Goal: Task Accomplishment & Management: Use online tool/utility

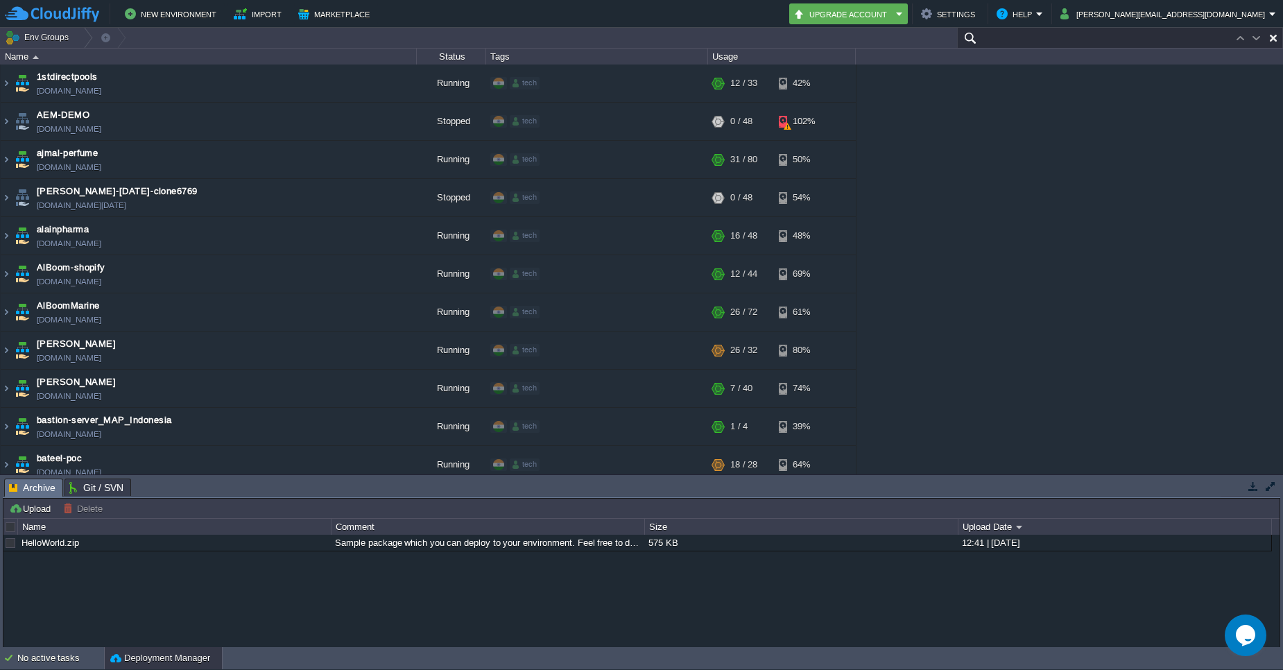
click at [1192, 40] on input "text" at bounding box center [1120, 38] width 326 height 20
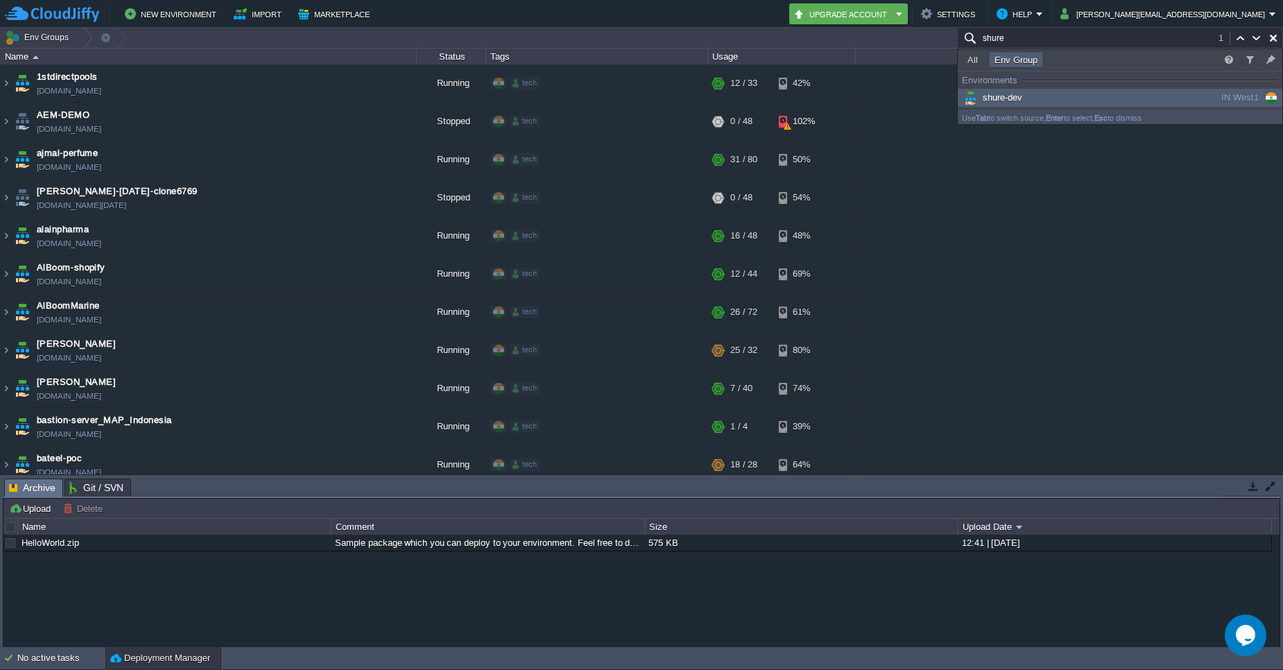
type input "shure"
click at [1141, 98] on div "shure-dev" at bounding box center [1065, 97] width 209 height 15
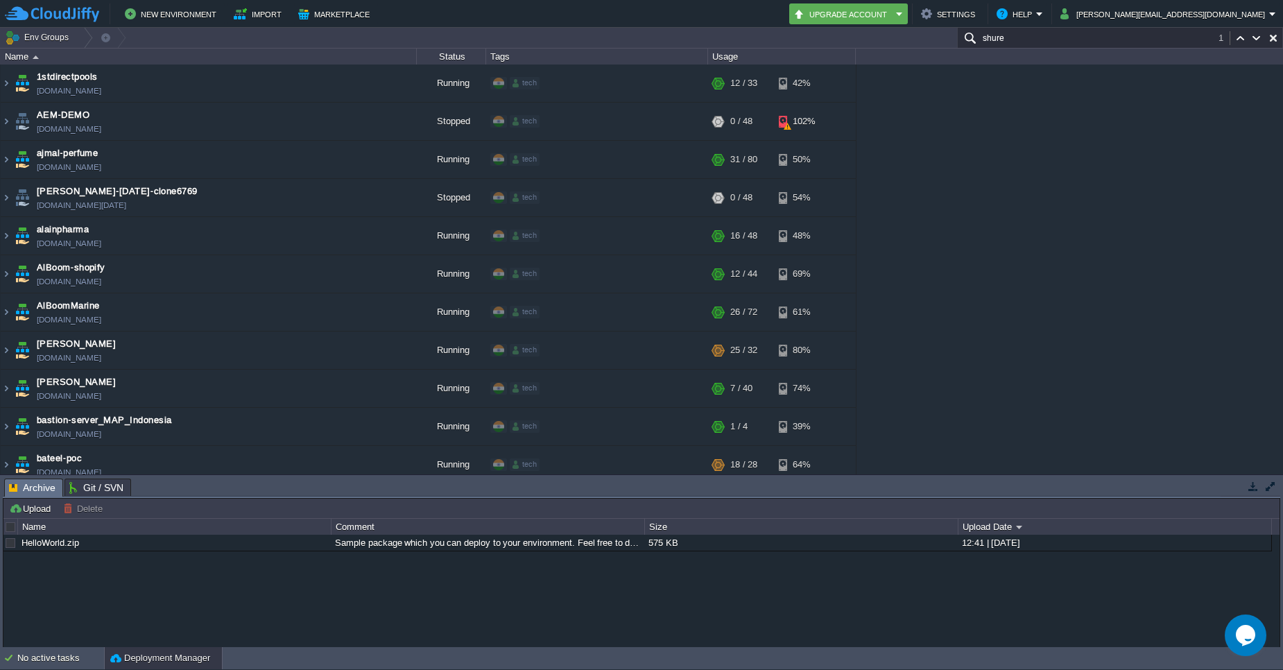
scroll to position [3390, 0]
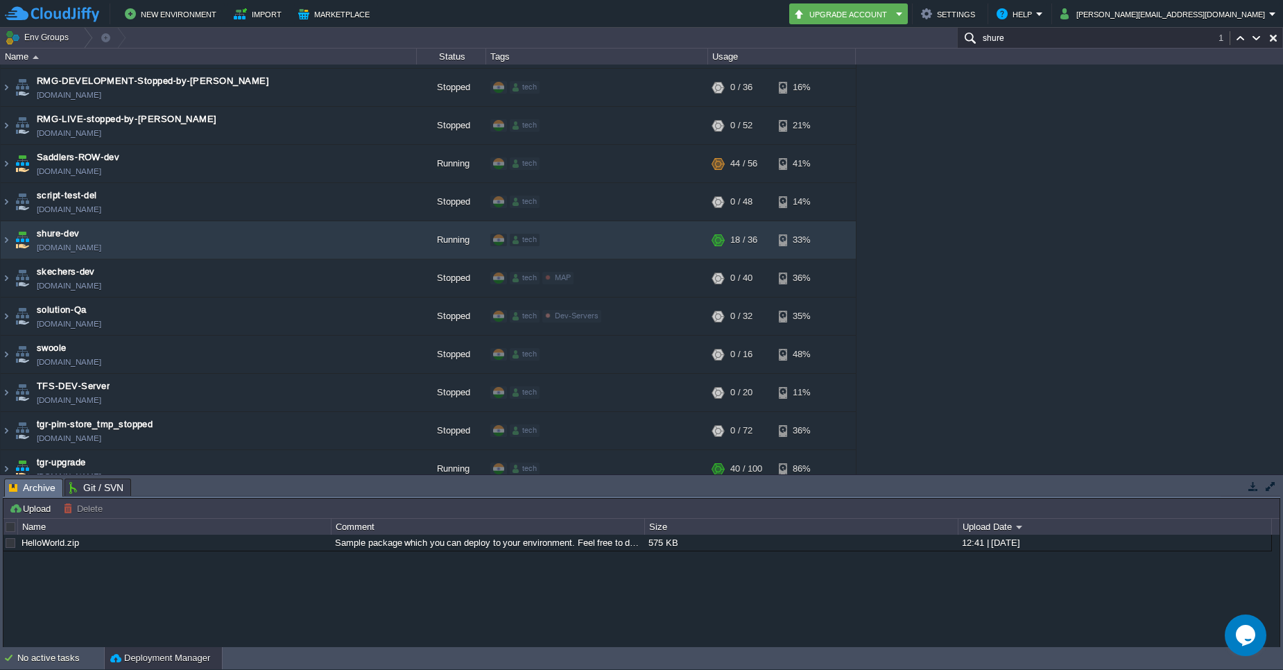
drag, startPoint x: 311, startPoint y: 201, endPoint x: 123, endPoint y: -74, distance: 333.7
click at [123, 0] on html "New Environment Import Marketplace Bonus ₹0.00 Upgrade Account Settings Help [P…" at bounding box center [641, 335] width 1283 height 670
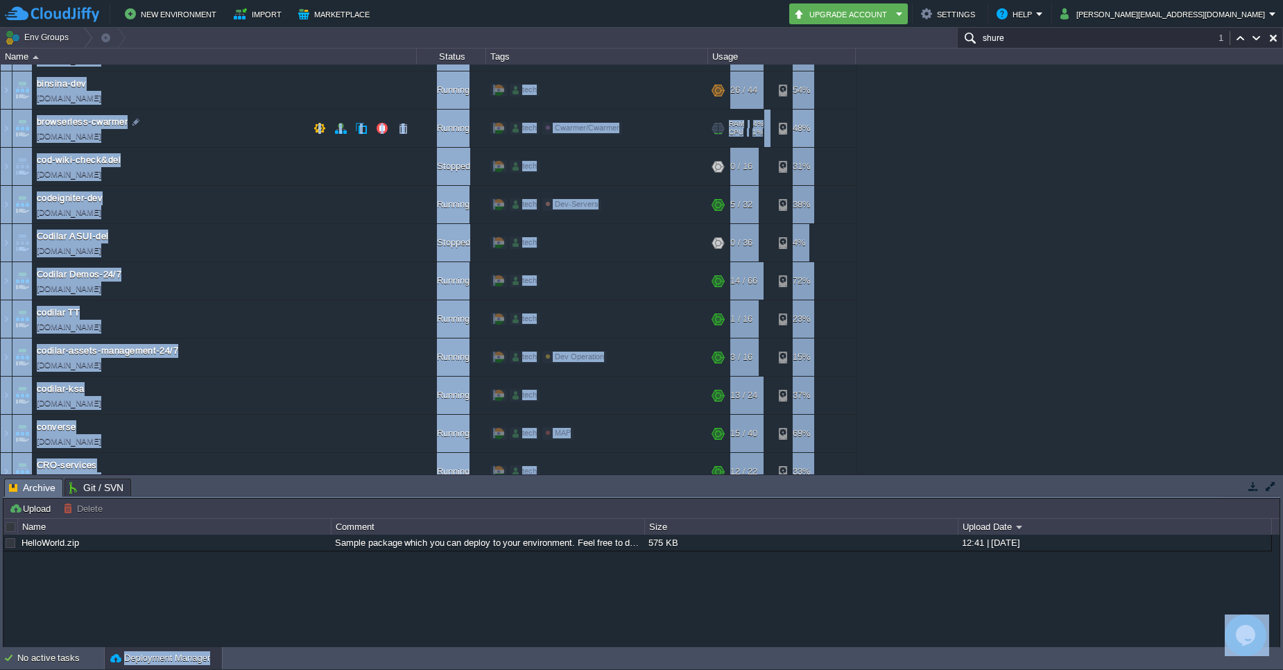
scroll to position [0, 0]
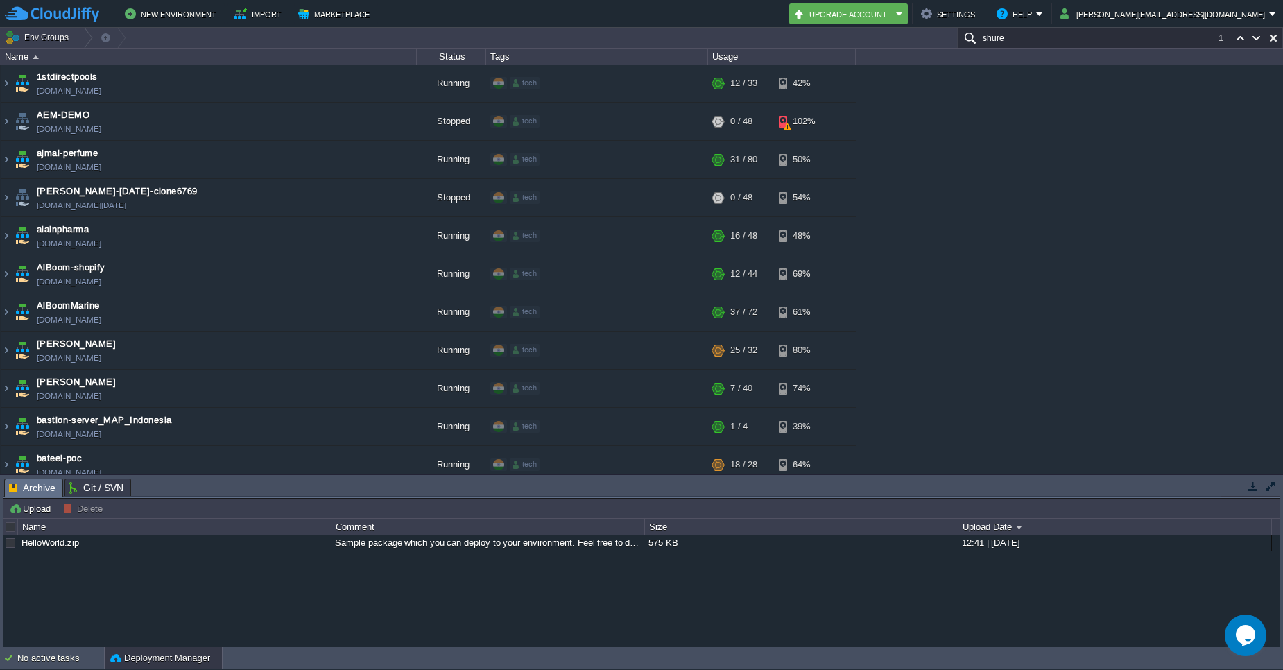
click at [1068, 38] on input "shure" at bounding box center [1120, 38] width 326 height 20
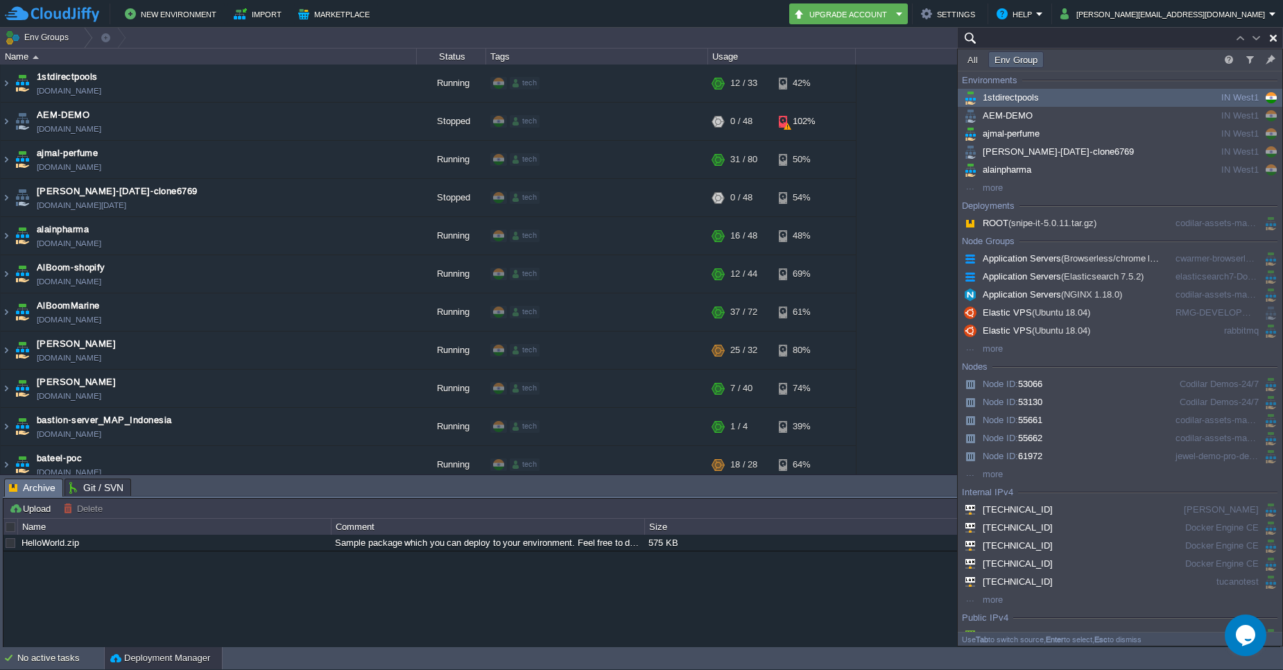
paste input "jewel-demo-pro-dev-witch-up-24/7"
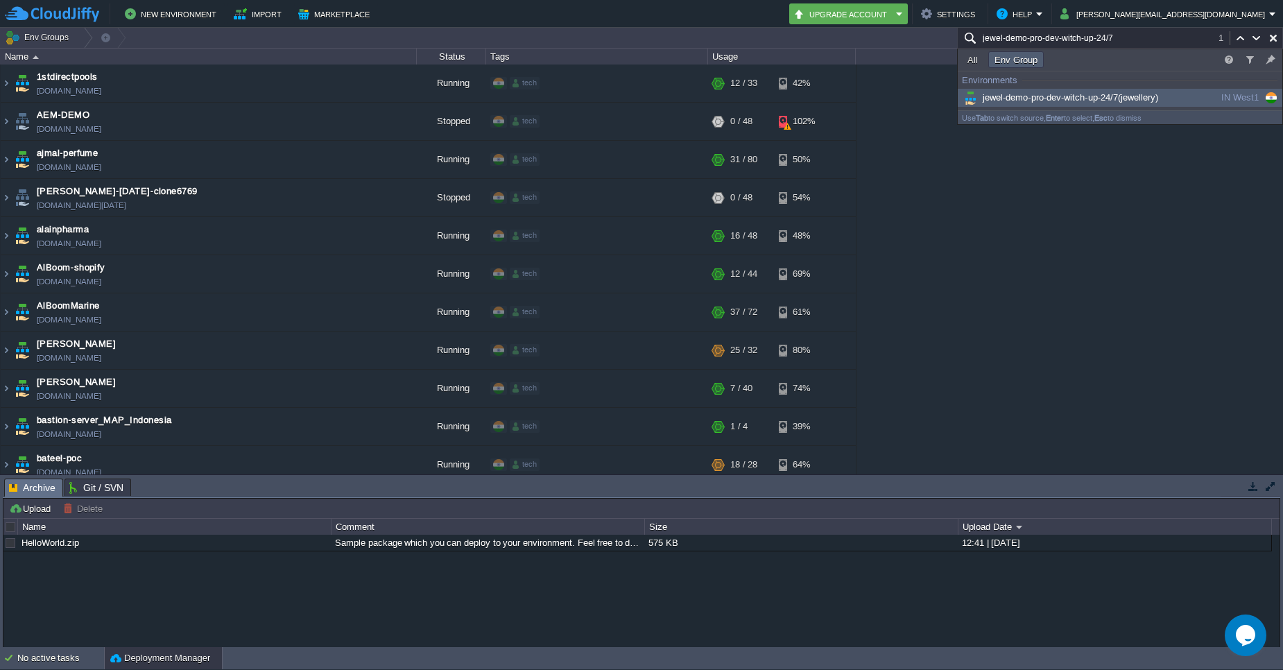
scroll to position [1924, 0]
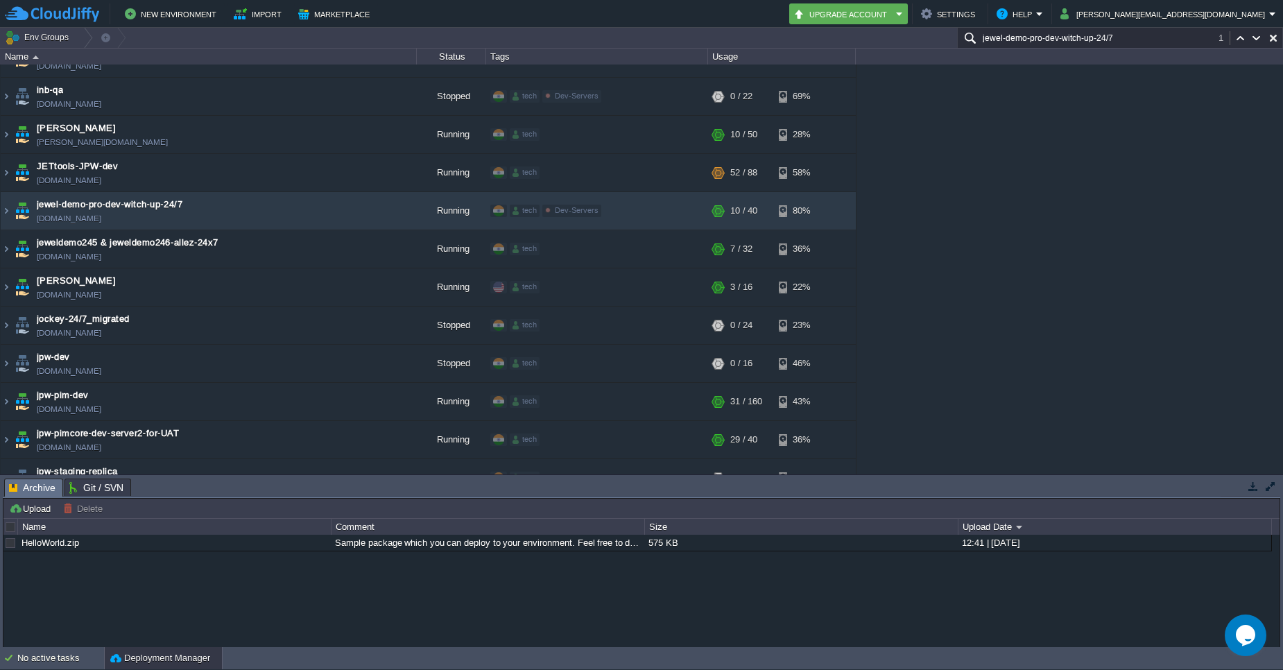
type input "jewel-demo-pro-dev-witch-up-24/7"
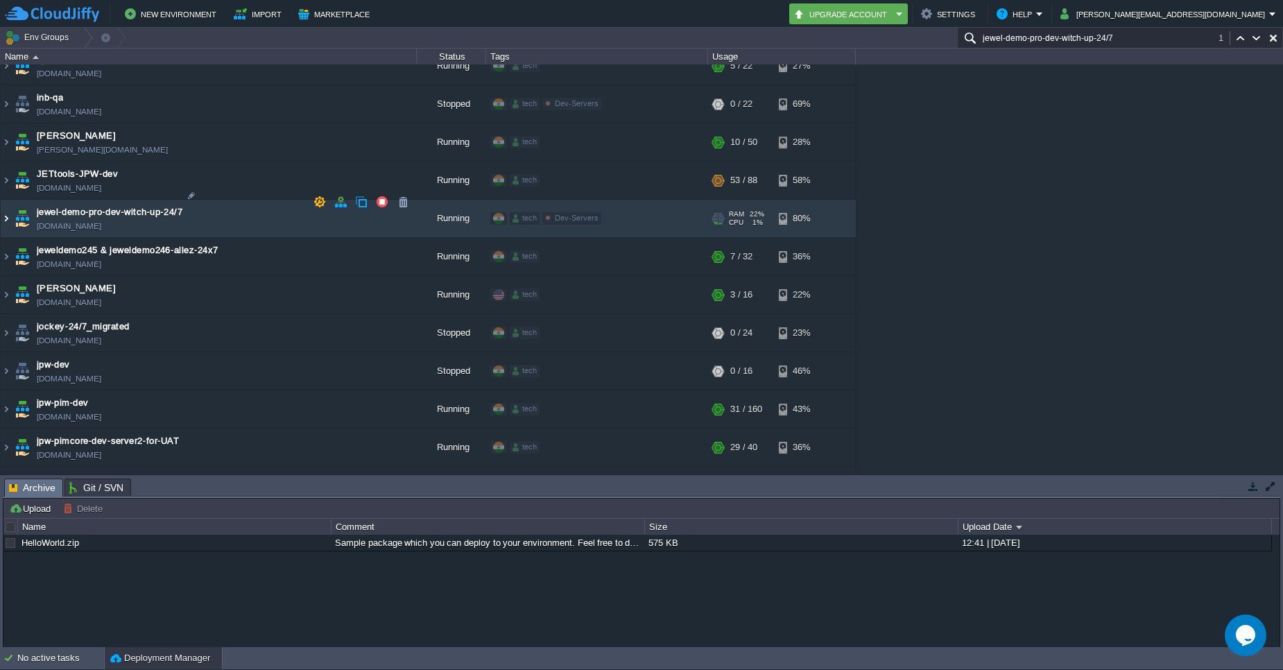
click at [6, 206] on img at bounding box center [6, 218] width 11 height 37
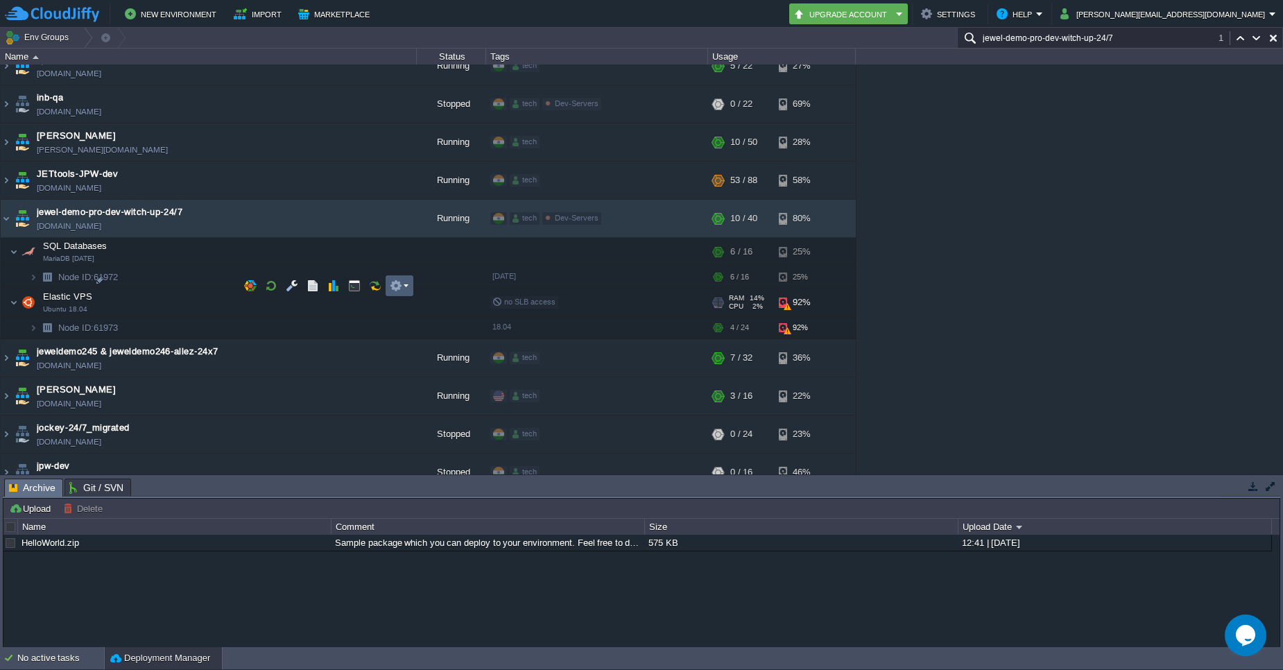
click at [404, 286] on em at bounding box center [399, 285] width 19 height 12
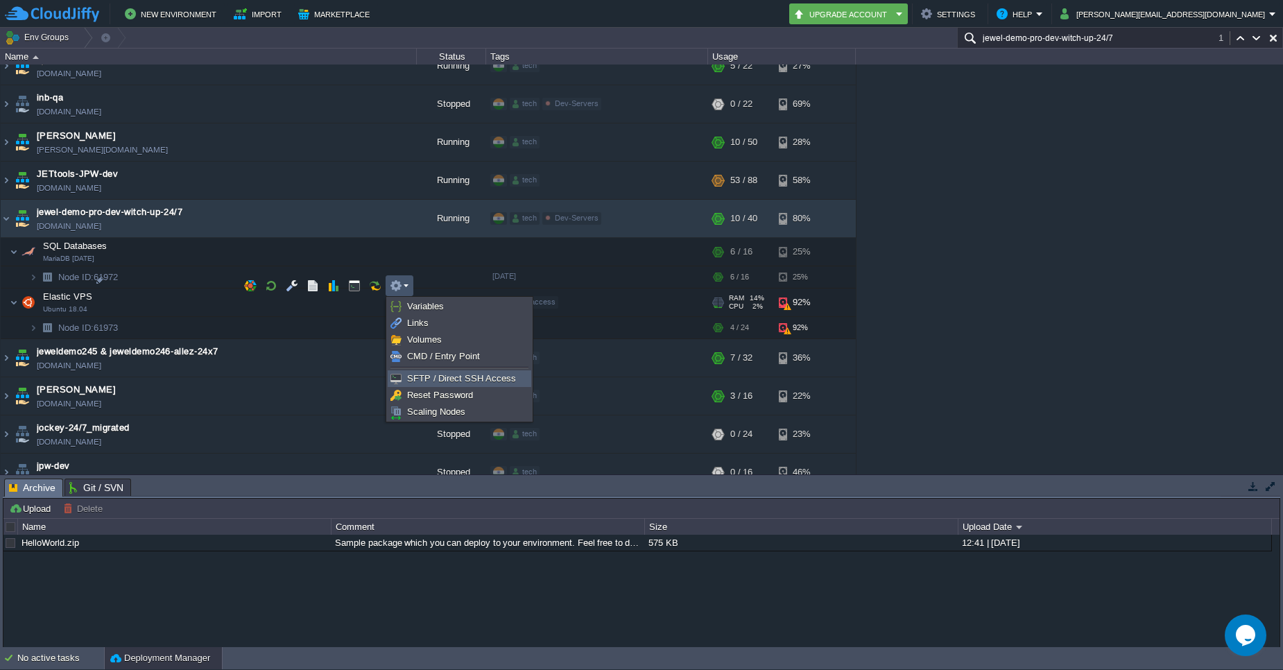
click at [431, 376] on span "SFTP / Direct SSH Access" at bounding box center [461, 378] width 109 height 10
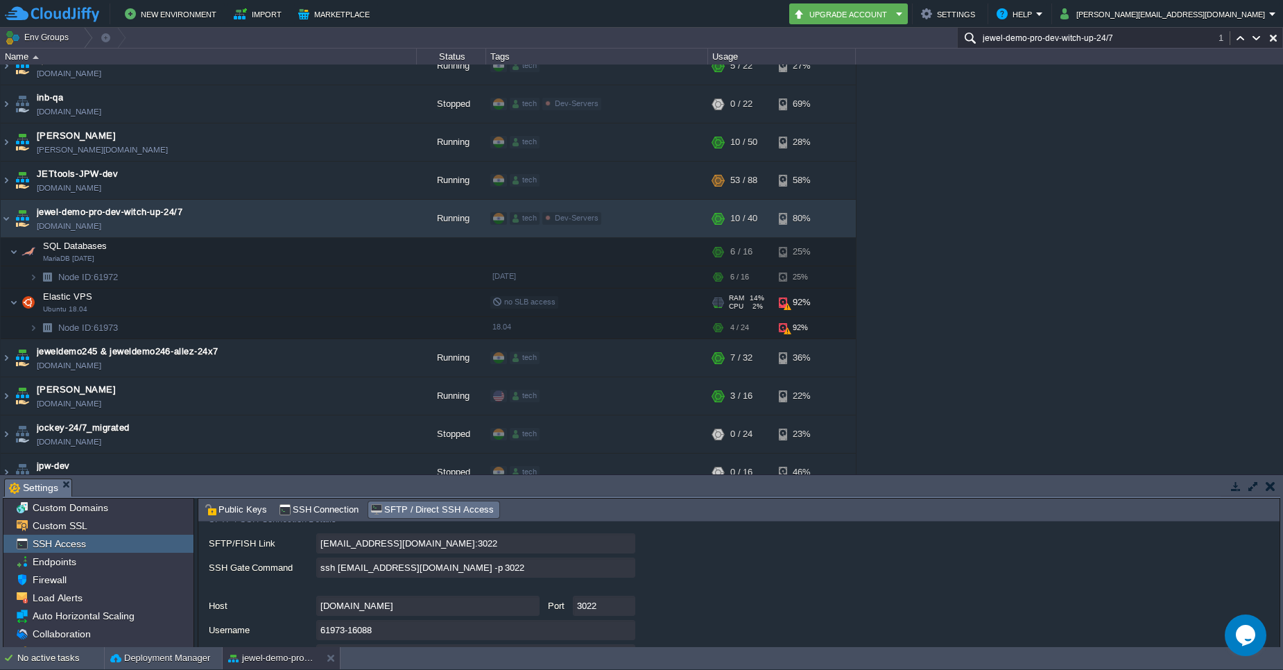
scroll to position [93, 0]
click at [623, 576] on input "ssh [EMAIL_ADDRESS][DOMAIN_NAME] -p 3022" at bounding box center [475, 571] width 319 height 20
